Goal: Understand process/instructions: Understand process/instructions

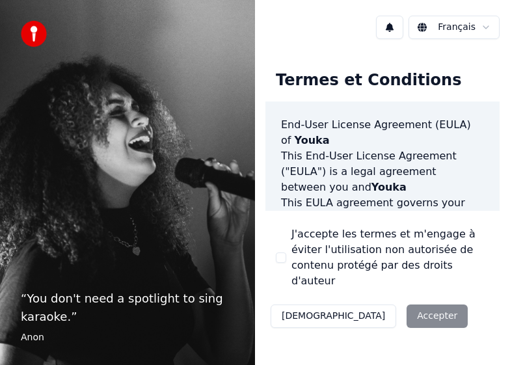
click at [366, 305] on div "Décliner Accepter" at bounding box center [368, 316] width 207 height 34
click at [367, 300] on div "Décliner Accepter" at bounding box center [368, 316] width 207 height 34
click at [369, 306] on div "Décliner Accepter" at bounding box center [368, 316] width 207 height 34
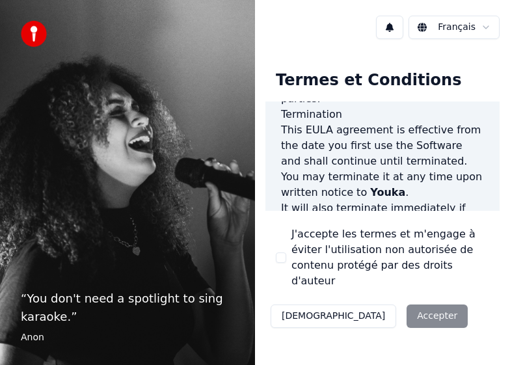
scroll to position [1670, 0]
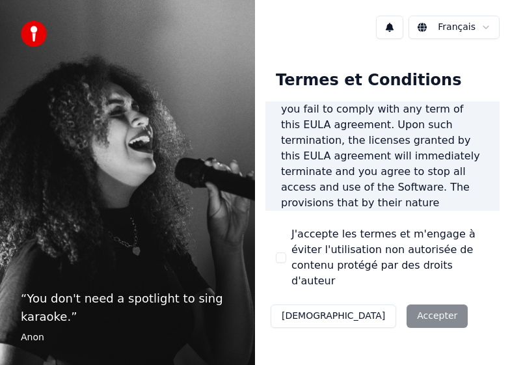
click at [363, 306] on div "Décliner Accepter" at bounding box center [368, 316] width 207 height 34
click at [373, 299] on div "Décliner Accepter" at bounding box center [368, 316] width 207 height 34
click at [364, 311] on div "Décliner Accepter" at bounding box center [368, 316] width 207 height 34
click at [363, 302] on div "Décliner Accepter" at bounding box center [368, 316] width 207 height 34
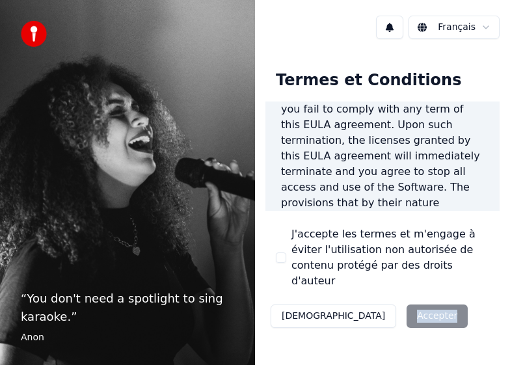
click at [363, 302] on div "Décliner Accepter" at bounding box center [368, 316] width 207 height 34
click at [451, 315] on div "Termes et Conditions End-User License Agreement ([PERSON_NAME]) of Youka This E…" at bounding box center [382, 196] width 234 height 273
click at [289, 304] on button "[DEMOGRAPHIC_DATA]" at bounding box center [332, 315] width 125 height 23
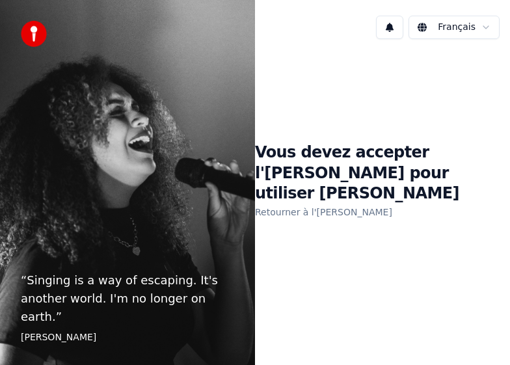
click at [287, 203] on link "Retourner à l'[PERSON_NAME]" at bounding box center [323, 212] width 137 height 21
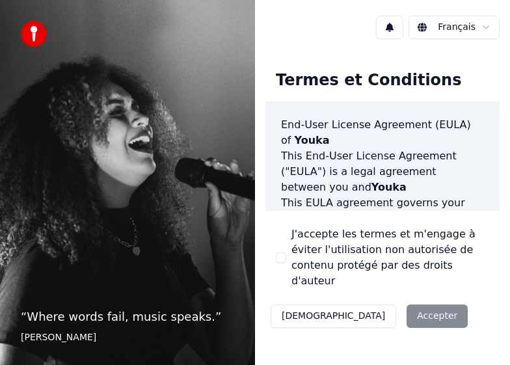
click at [372, 304] on div "Décliner Accepter" at bounding box center [368, 316] width 207 height 34
click at [161, 319] on p "“ Where words fail, music speaks. ”" at bounding box center [127, 317] width 213 height 18
click at [489, 29] on html "“ Where words fail, music speaks. ” [PERSON_NAME] Français Termes et Conditions…" at bounding box center [255, 182] width 510 height 365
click at [369, 299] on div "Décliner Accepter" at bounding box center [368, 316] width 207 height 34
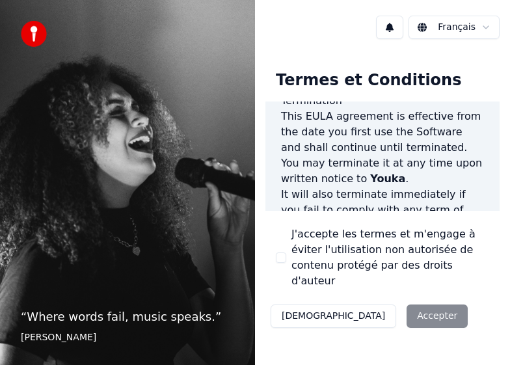
scroll to position [1670, 0]
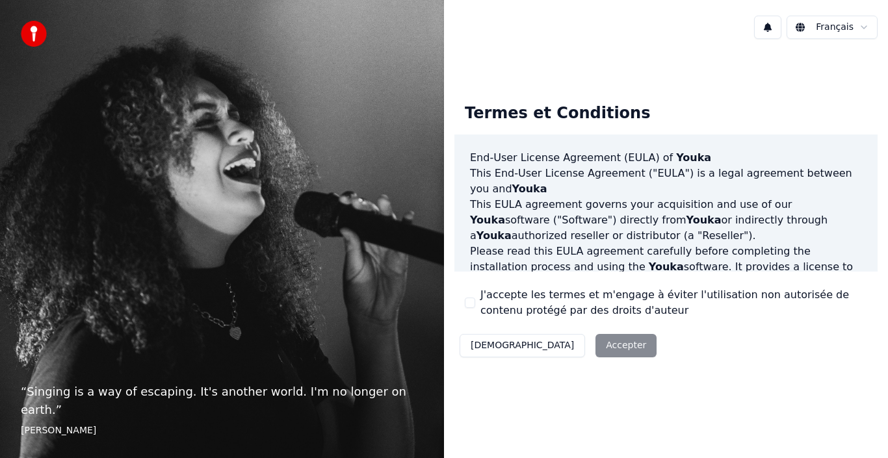
click at [549, 350] on div "Décliner Accepter" at bounding box center [558, 346] width 207 height 34
click at [556, 340] on div "Décliner Accepter" at bounding box center [558, 346] width 207 height 34
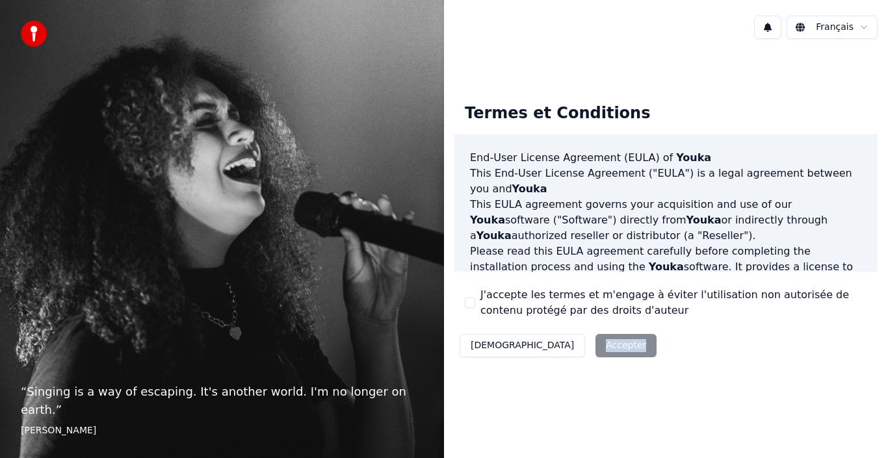
click at [535, 341] on div "Décliner Accepter" at bounding box center [558, 346] width 207 height 34
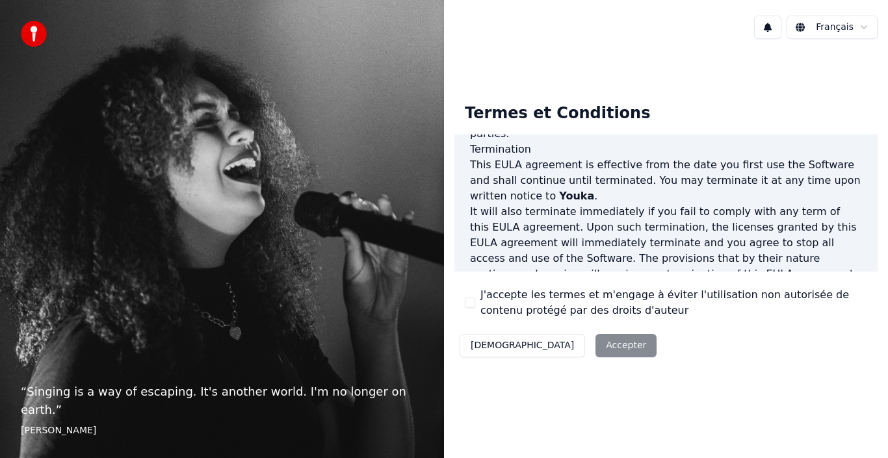
scroll to position [892, 0]
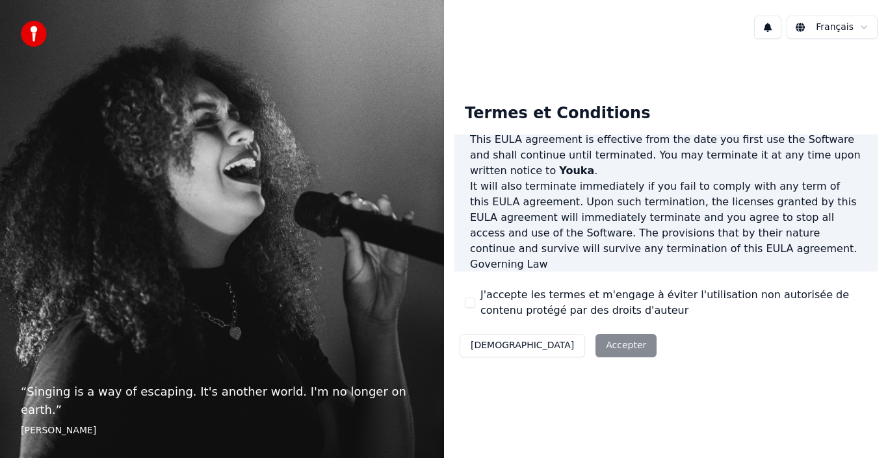
click at [637, 272] on p "This EULA agreement, and any dispute arising out of or in connection with this …" at bounding box center [666, 295] width 392 height 47
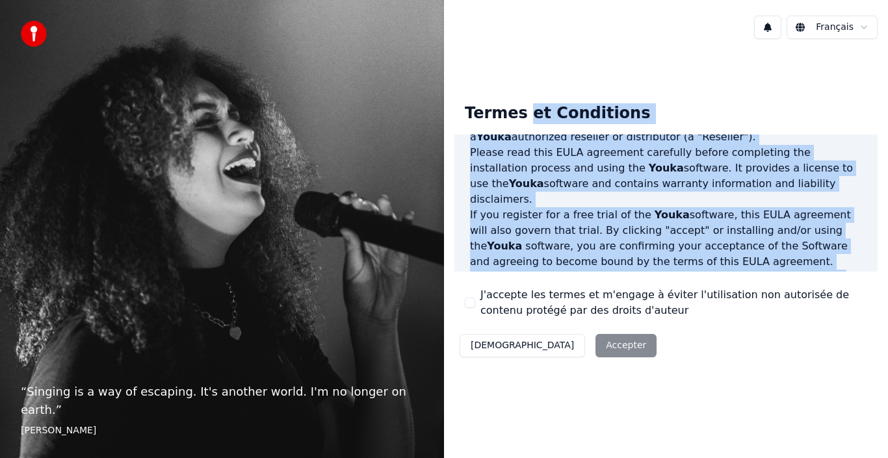
scroll to position [0, 0]
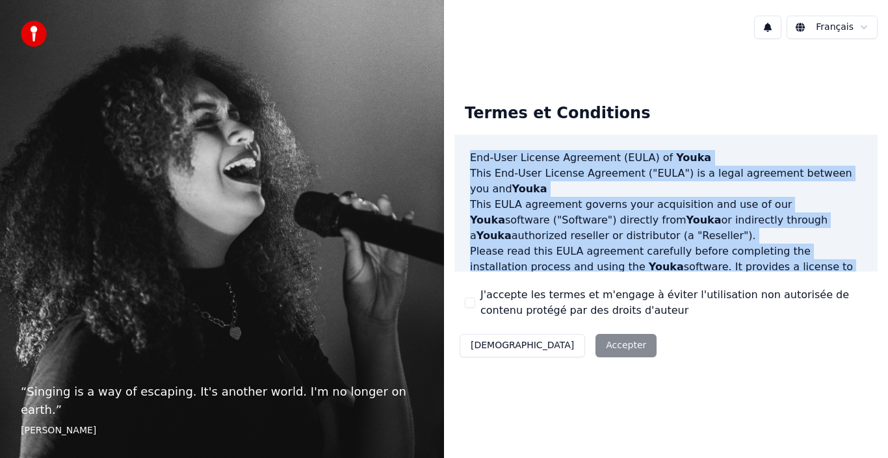
drag, startPoint x: 523, startPoint y: 254, endPoint x: 462, endPoint y: 161, distance: 111.3
click at [462, 161] on div "End-User License Agreement (EULA) of Youka This End-User License Agreement ("EU…" at bounding box center [666, 204] width 423 height 138
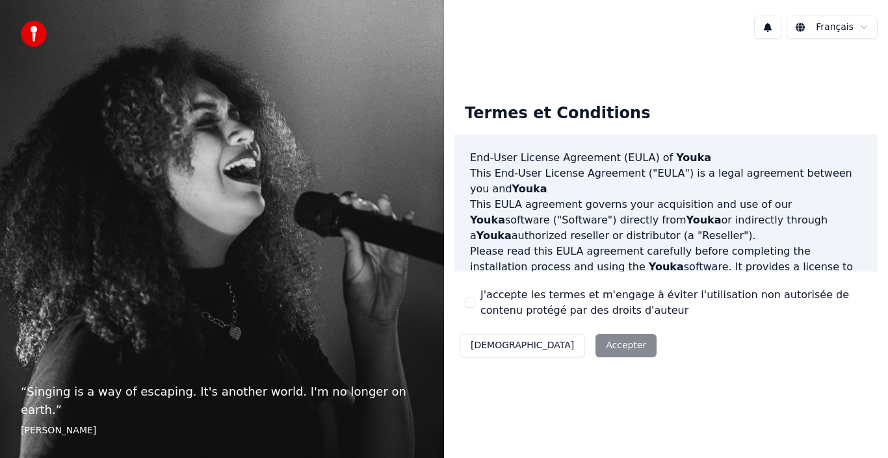
click at [554, 340] on div "Décliner Accepter" at bounding box center [558, 346] width 207 height 34
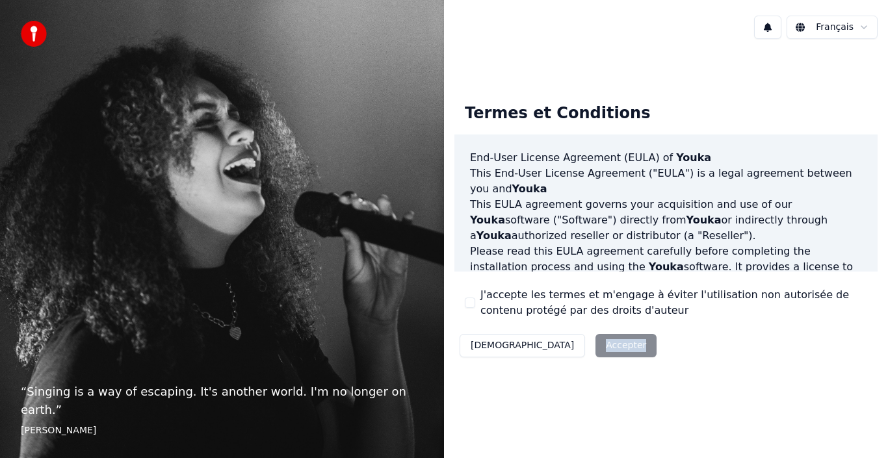
click at [554, 340] on div "Décliner Accepter" at bounding box center [558, 346] width 207 height 34
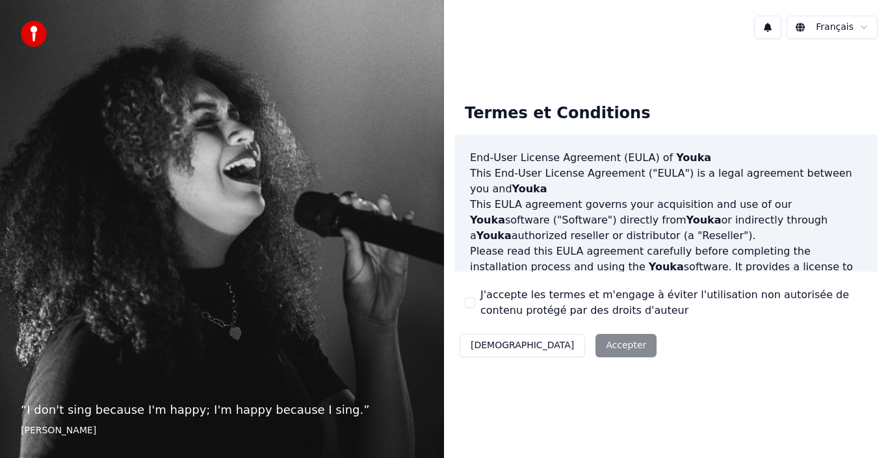
click at [555, 343] on div "Décliner Accepter" at bounding box center [558, 346] width 207 height 34
click at [560, 349] on div "Décliner Accepter" at bounding box center [558, 346] width 207 height 34
click at [488, 343] on button "[DEMOGRAPHIC_DATA]" at bounding box center [522, 345] width 125 height 23
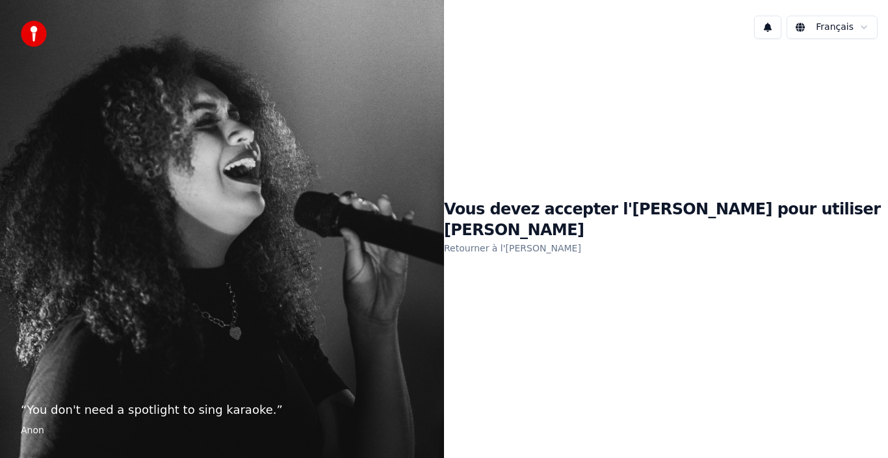
click at [542, 241] on link "Retourner à l'[PERSON_NAME]" at bounding box center [512, 248] width 137 height 21
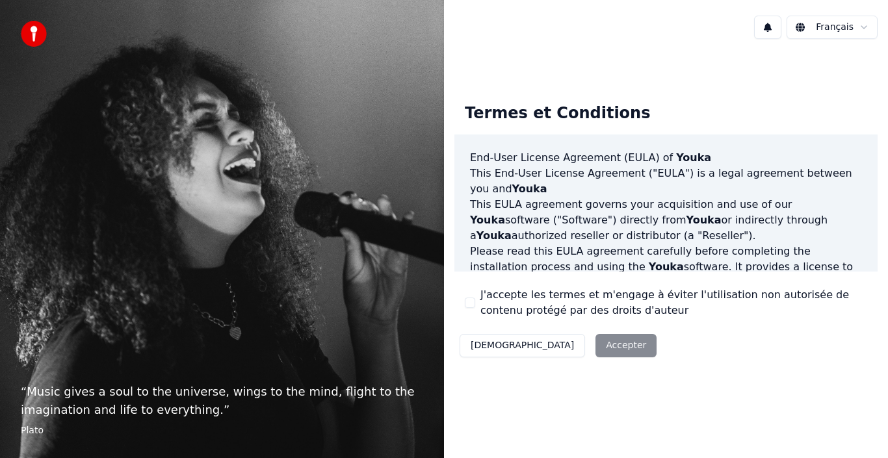
click at [555, 349] on div "Décliner Accepter" at bounding box center [558, 346] width 207 height 34
